Goal: Check status: Check status

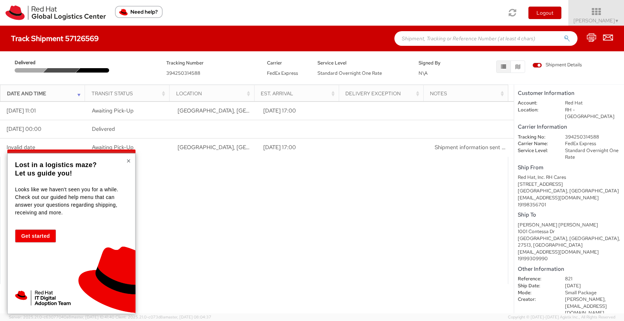
click at [130, 158] on button "×" at bounding box center [128, 160] width 4 height 7
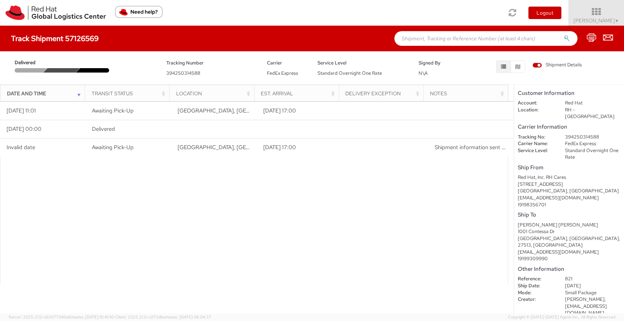
click at [185, 71] on span "394250314588" at bounding box center [183, 73] width 34 height 6
click at [340, 74] on span "Standard Overnight One Rate" at bounding box center [350, 73] width 64 height 6
click at [60, 68] on div at bounding box center [61, 70] width 37 height 4
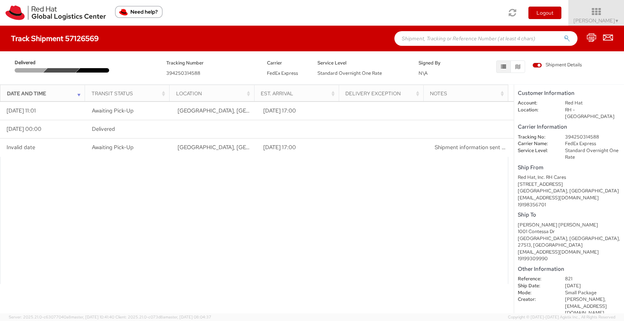
click at [537, 67] on span "Shipment Details" at bounding box center [557, 65] width 49 height 7
click at [0, 0] on input "Shipment Details" at bounding box center [0, 0] width 0 height 0
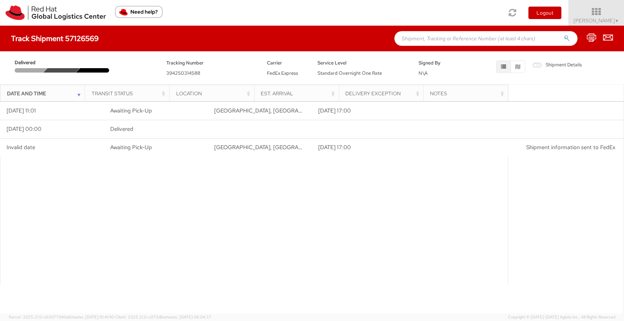
click at [538, 63] on span "Shipment Details" at bounding box center [557, 65] width 49 height 7
click at [0, 0] on input "Shipment Details" at bounding box center [0, 0] width 0 height 0
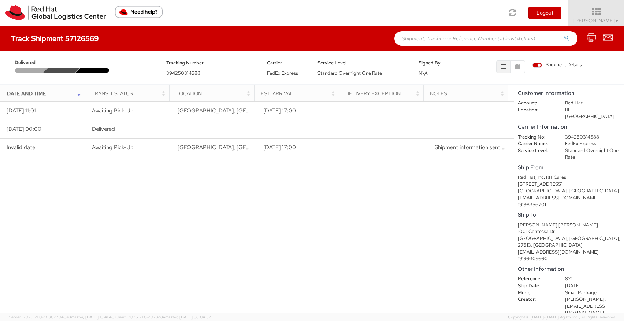
click at [189, 74] on span "394250314588" at bounding box center [183, 73] width 34 height 6
copy span "394250314588"
